Goal: Check status: Check status

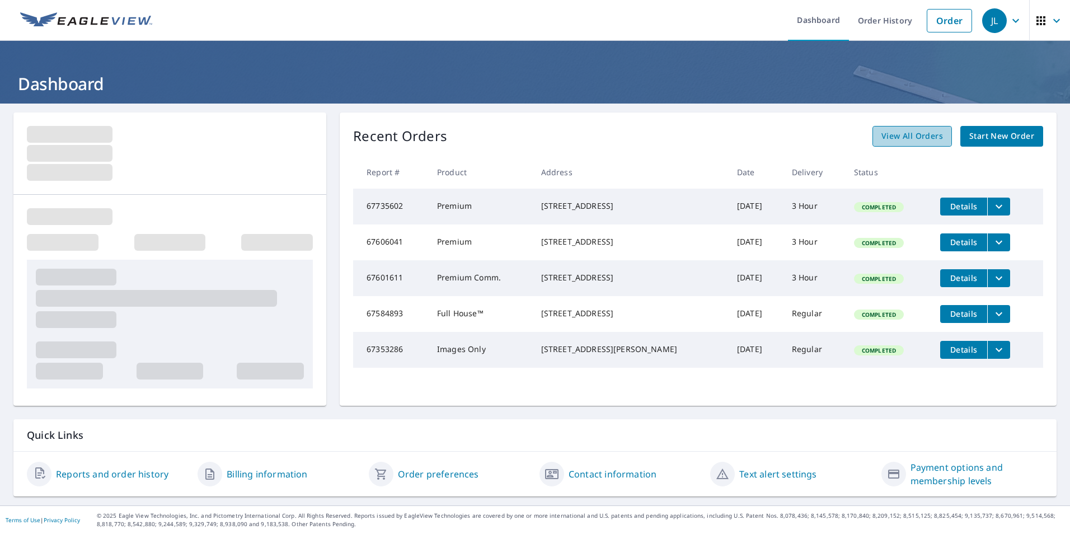
click at [888, 135] on span "View All Orders" at bounding box center [912, 136] width 62 height 14
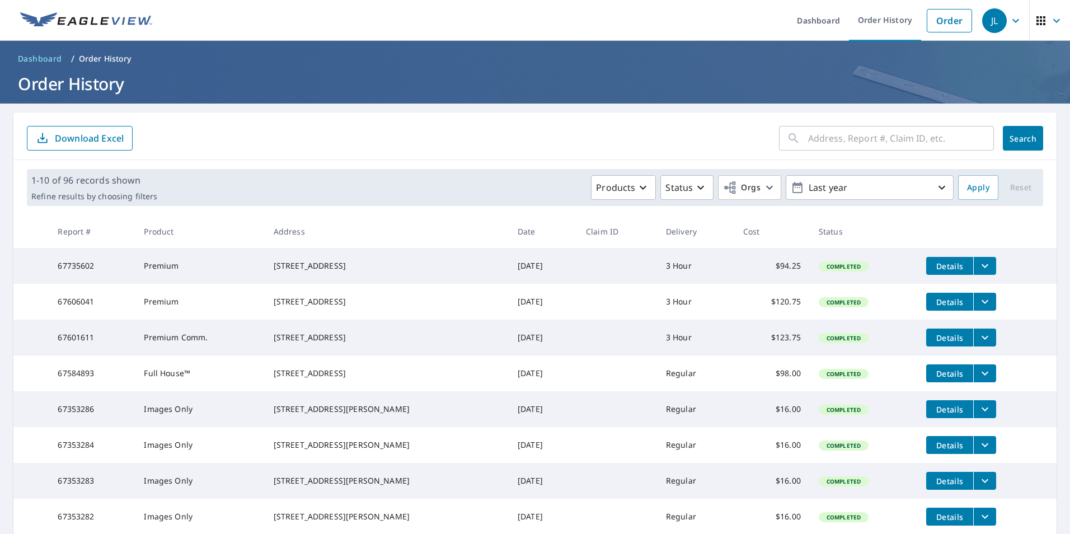
click at [836, 144] on input "text" at bounding box center [901, 138] width 186 height 31
type input "[STREET_ADDRESS]"
click button "Search" at bounding box center [1023, 138] width 40 height 25
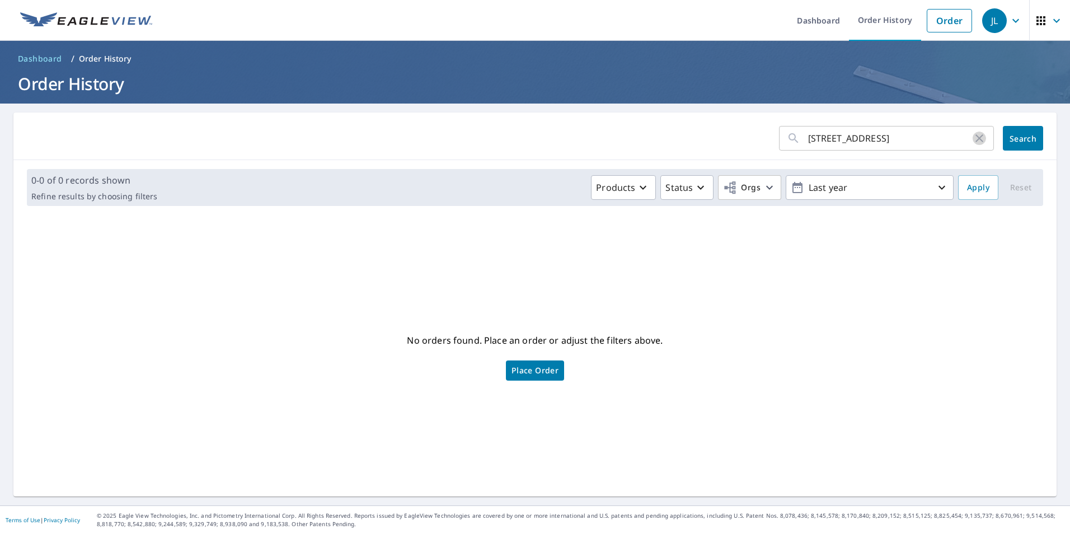
click at [975, 140] on icon "button" at bounding box center [979, 138] width 8 height 8
click at [824, 144] on input "text" at bounding box center [901, 138] width 186 height 31
click at [94, 62] on p "Order History" at bounding box center [105, 58] width 53 height 11
click at [971, 191] on span "Apply" at bounding box center [978, 188] width 22 height 14
click at [636, 191] on icon "button" at bounding box center [642, 187] width 13 height 13
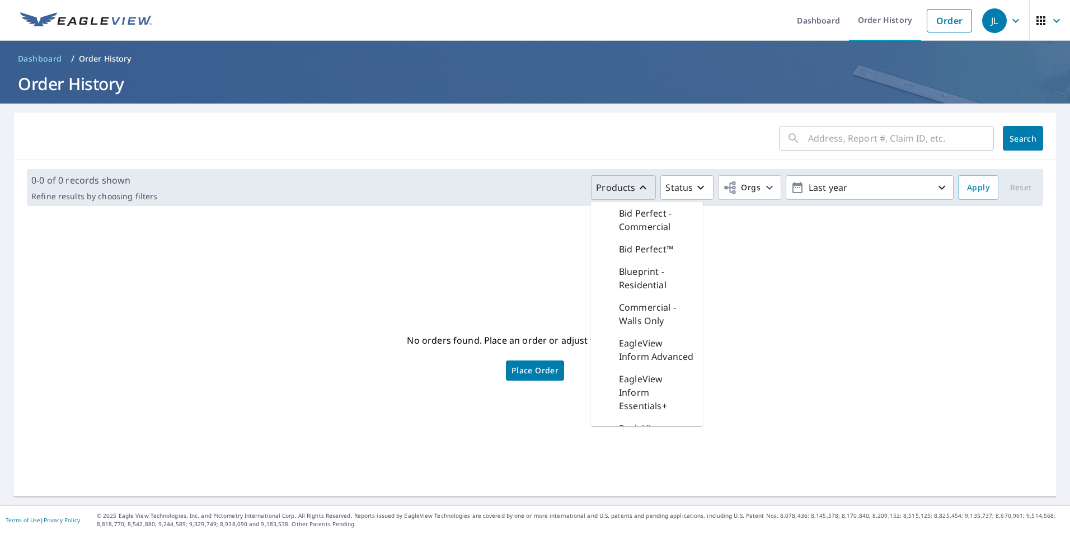
click at [364, 202] on div "0-0 of 0 records shown Refine results by choosing filters Products Bid Perfect …" at bounding box center [535, 187] width 1016 height 37
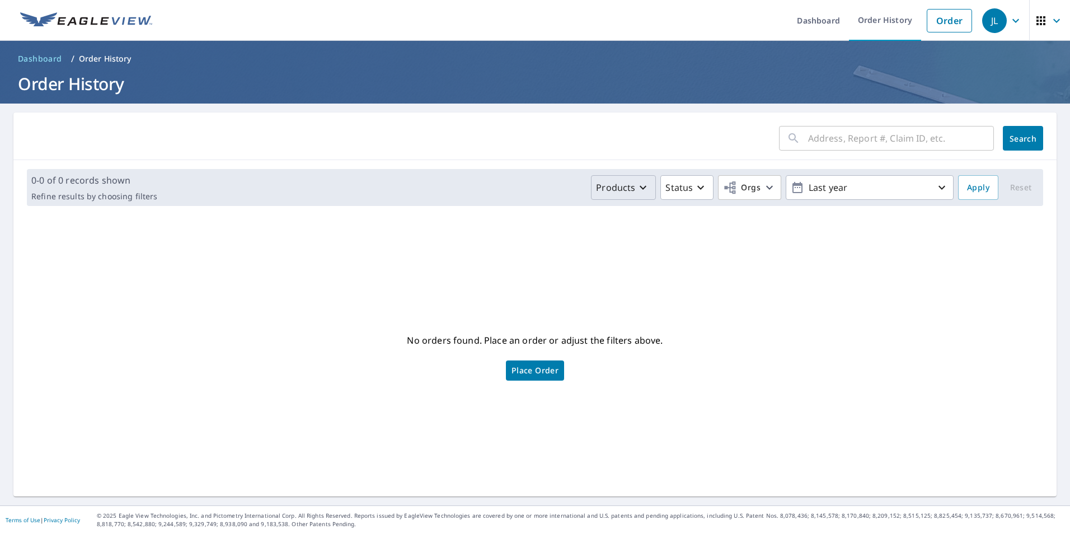
click at [828, 146] on input "text" at bounding box center [901, 138] width 186 height 31
click at [711, 251] on div "No orders found. Place an order or adjust the filters above. Place Order" at bounding box center [534, 356] width 1025 height 264
click at [50, 57] on span "Dashboard" at bounding box center [40, 58] width 44 height 11
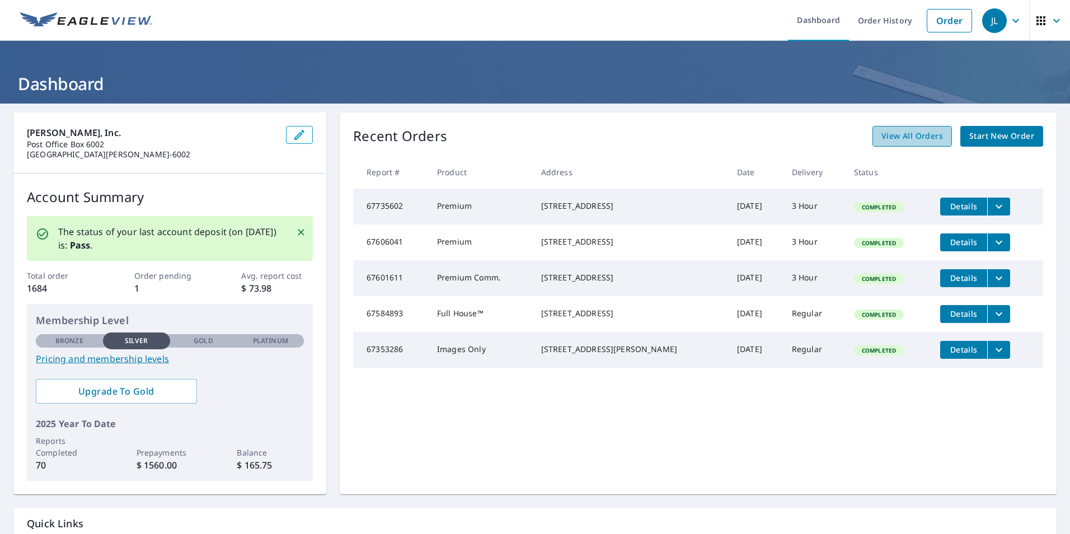
click at [881, 144] on link "View All Orders" at bounding box center [912, 136] width 79 height 21
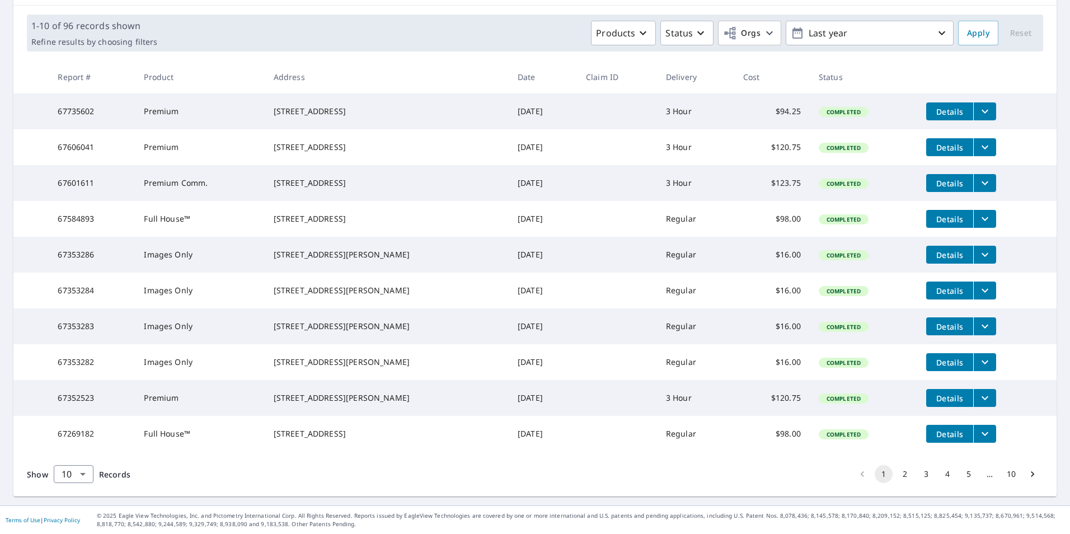
scroll to position [199, 0]
click at [86, 477] on body "JL JL Dashboard Order History Order JL Dashboard / Order History Order History …" at bounding box center [535, 267] width 1070 height 534
click at [84, 505] on li "100" at bounding box center [73, 510] width 40 height 20
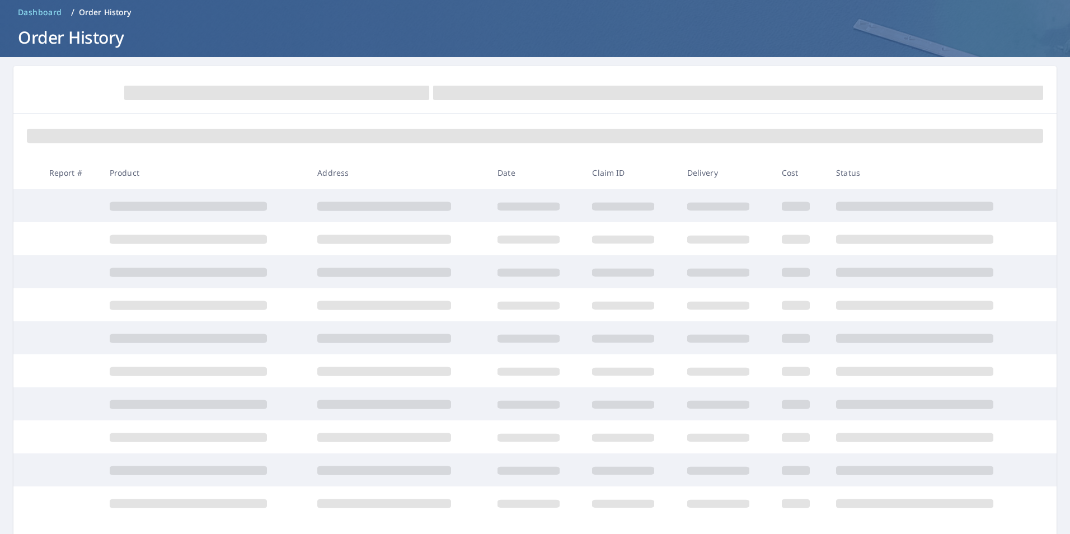
scroll to position [114, 0]
